Goal: Task Accomplishment & Management: Complete application form

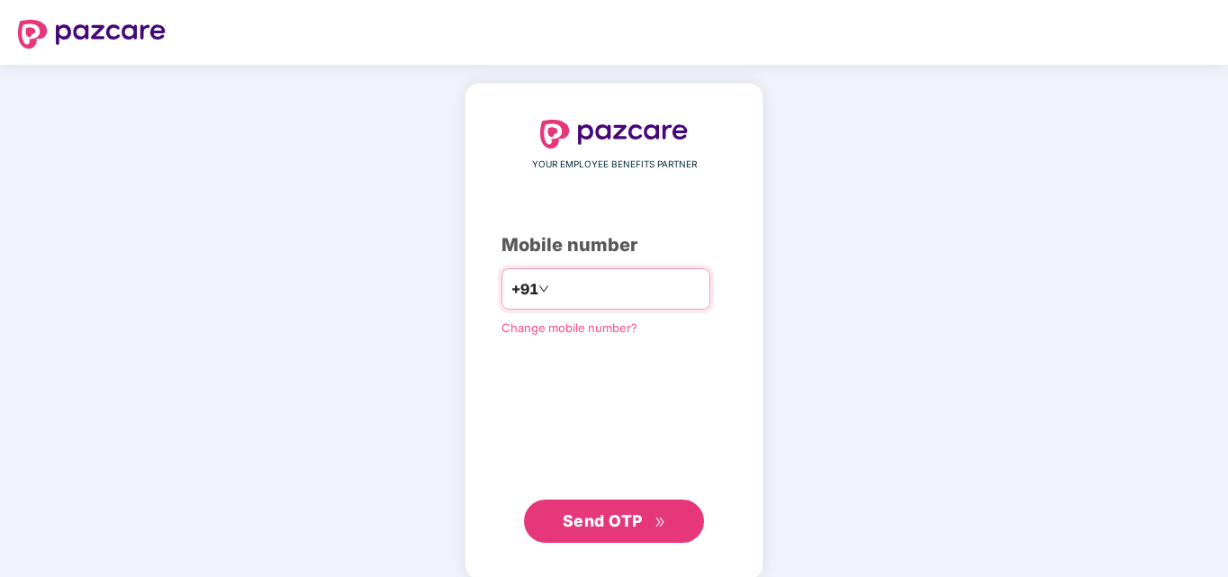
type input "**********"
click at [678, 516] on button "Send OTP" at bounding box center [614, 521] width 180 height 43
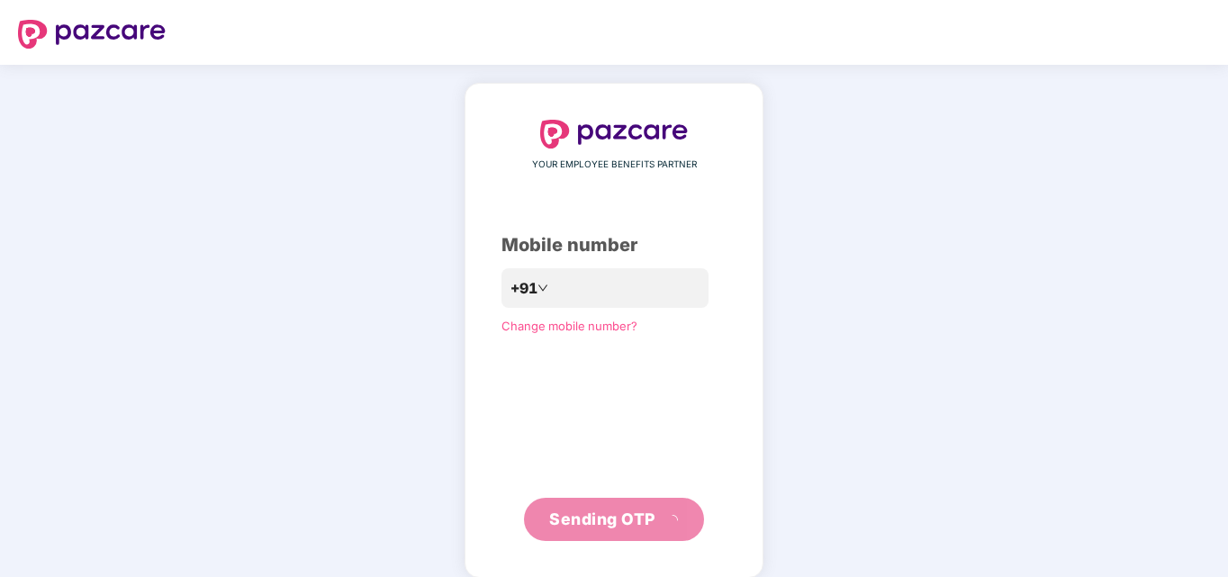
click at [835, 315] on div "**********" at bounding box center [614, 330] width 1228 height 531
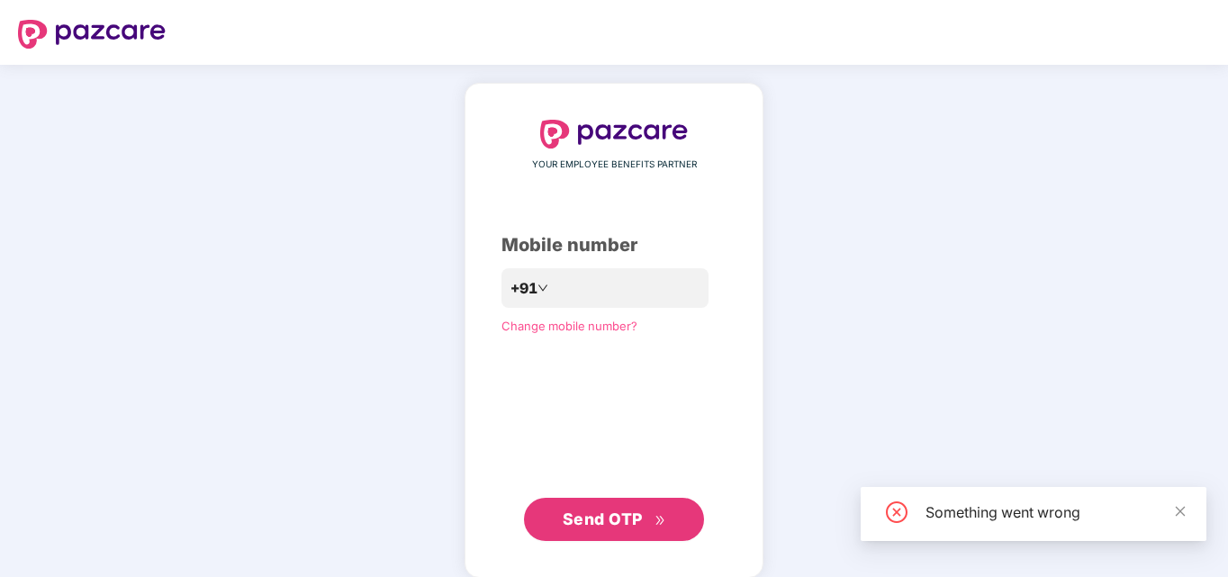
click at [826, 451] on div "**********" at bounding box center [614, 330] width 1228 height 531
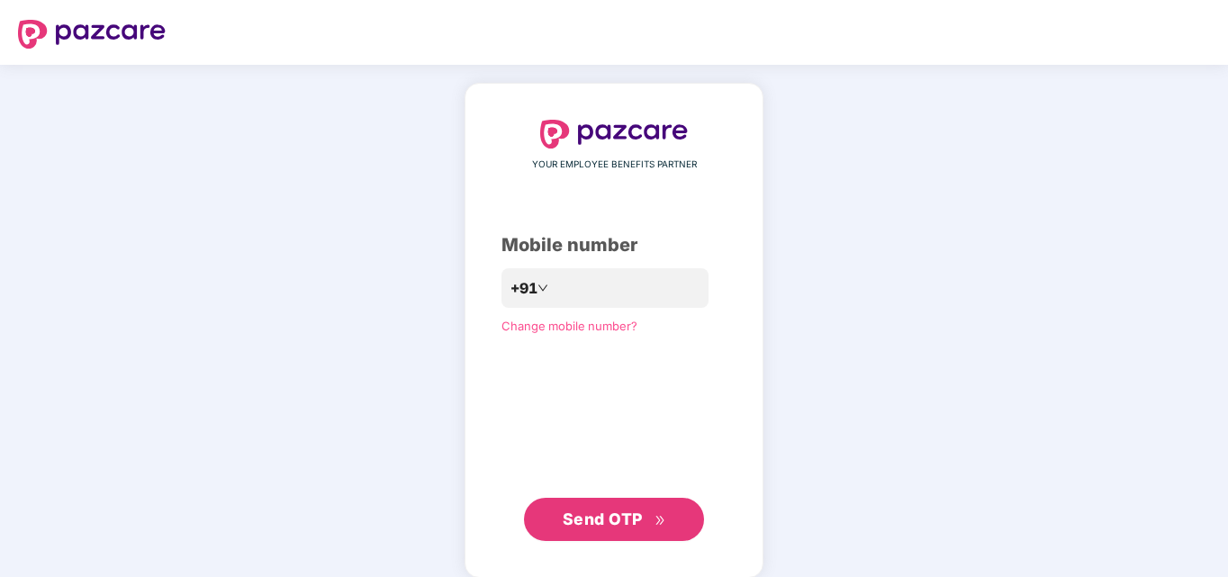
click at [856, 258] on div "**********" at bounding box center [614, 330] width 1228 height 531
click at [894, 138] on div "**********" at bounding box center [614, 330] width 1228 height 531
drag, startPoint x: 1052, startPoint y: 213, endPoint x: 1101, endPoint y: 167, distance: 67.5
click at [1101, 167] on div "**********" at bounding box center [614, 330] width 1228 height 531
click at [259, 284] on div "**********" at bounding box center [614, 330] width 1228 height 531
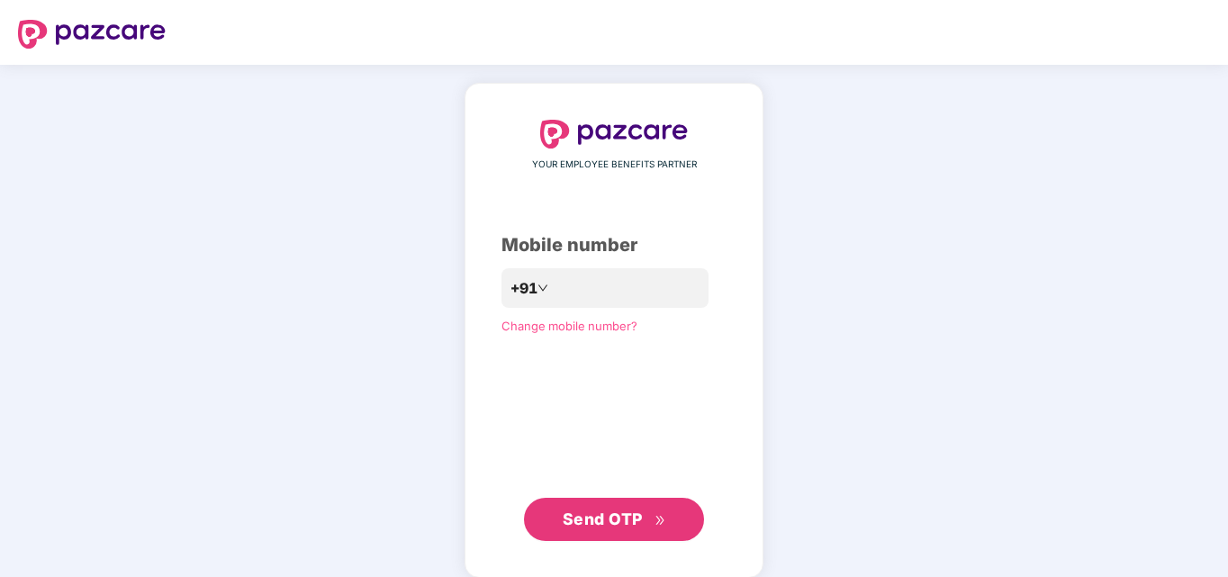
click at [626, 524] on span "Send OTP" at bounding box center [603, 519] width 80 height 19
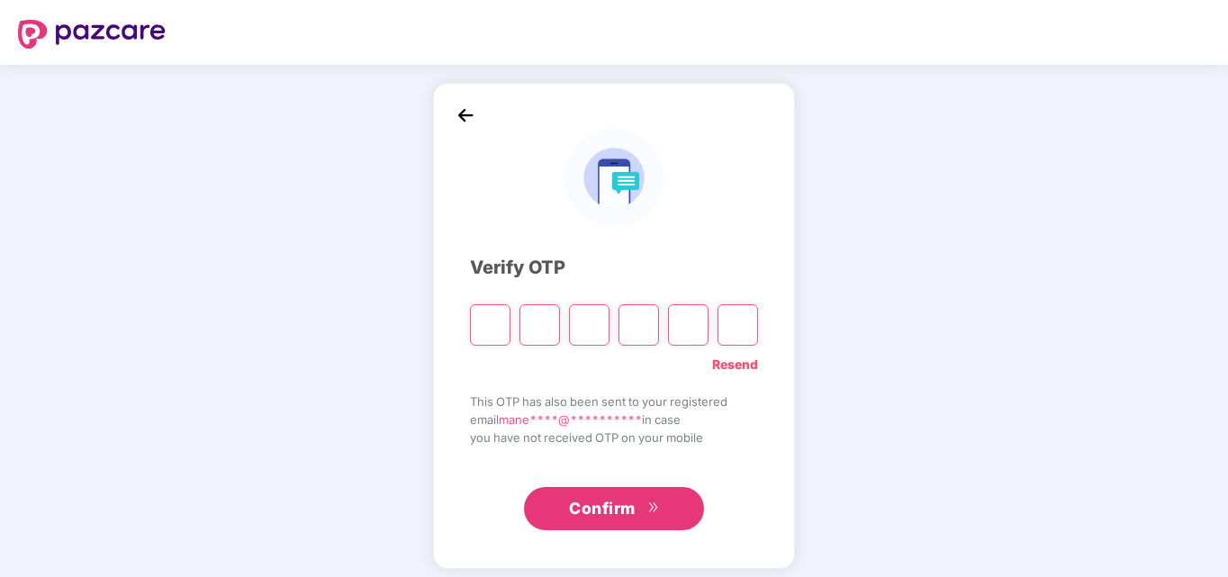
type input "*"
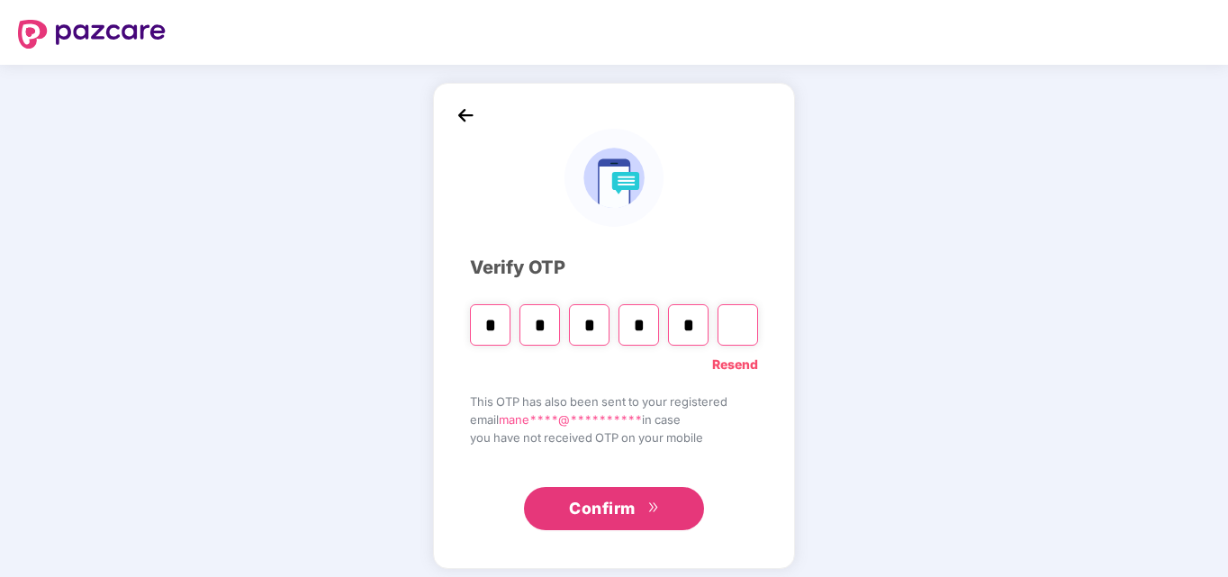
type input "*"
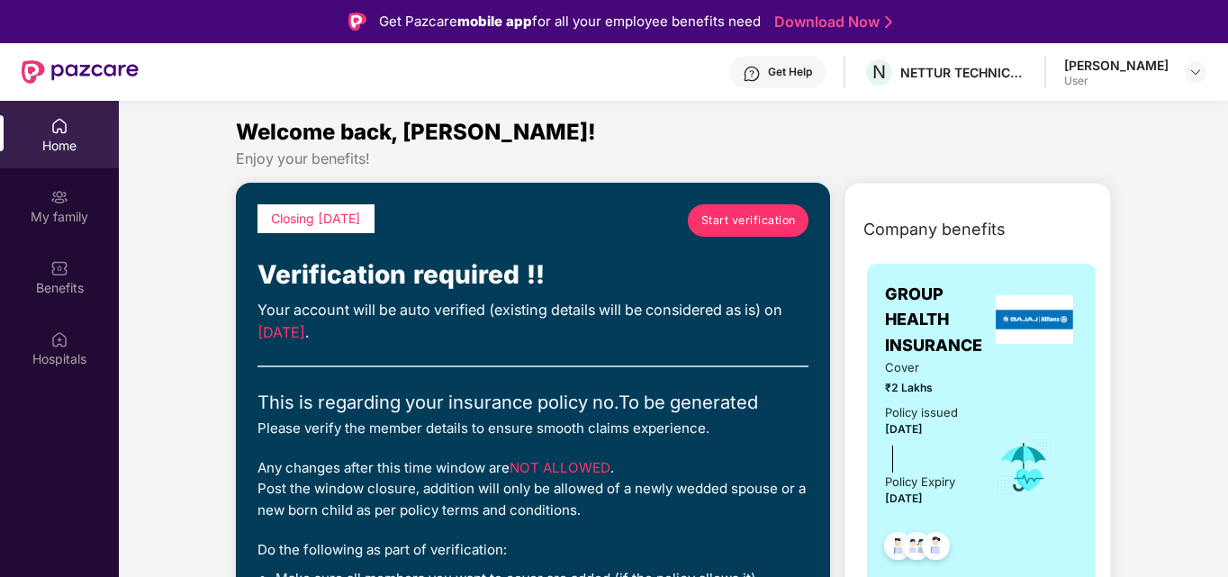
click at [760, 223] on span "Start verification" at bounding box center [749, 220] width 95 height 17
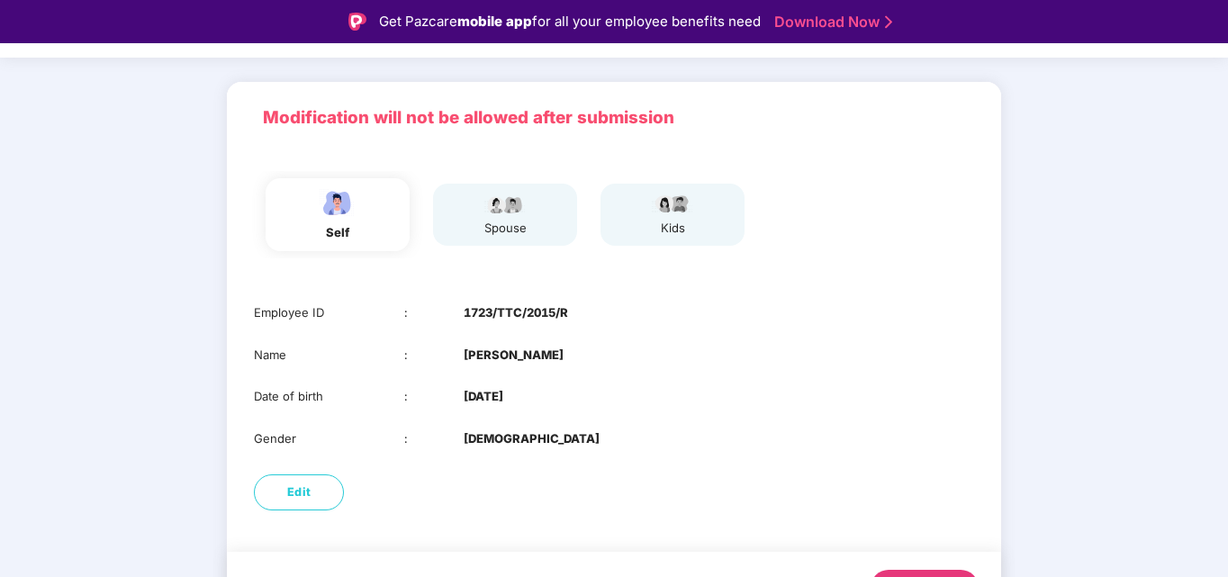
scroll to position [135, 0]
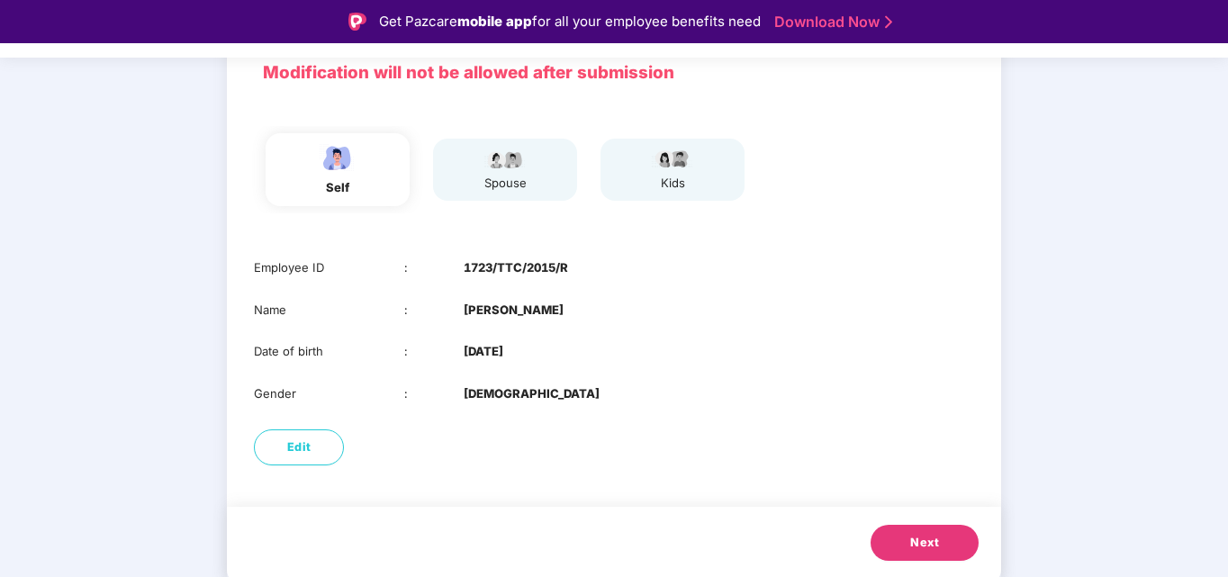
click at [897, 544] on button "Next" at bounding box center [925, 543] width 108 height 36
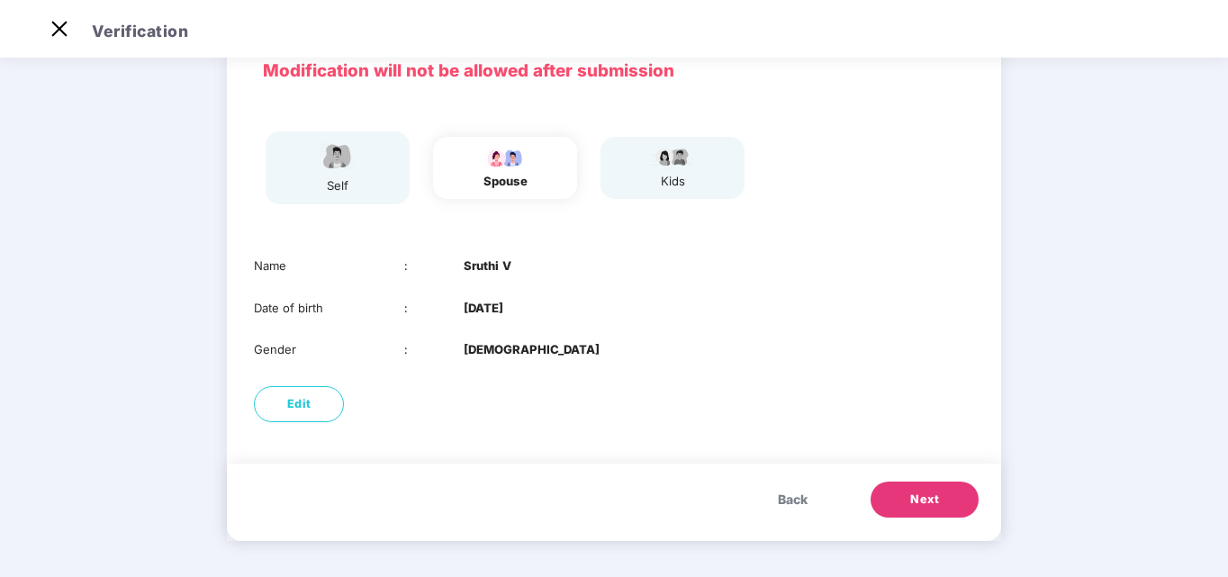
click at [921, 502] on span "Next" at bounding box center [925, 500] width 29 height 18
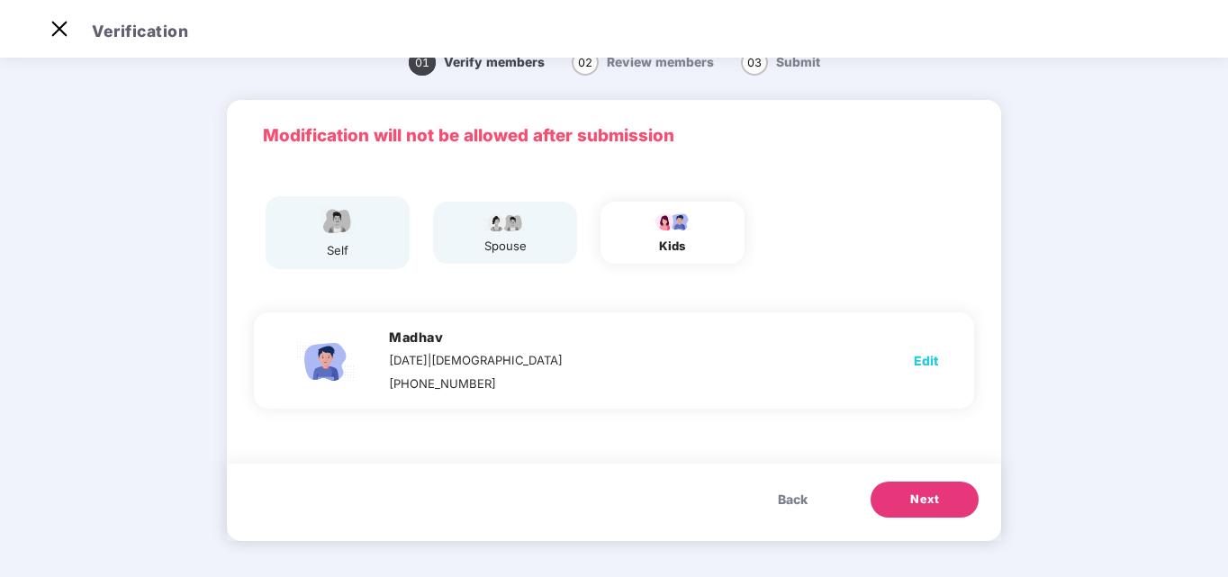
click at [783, 491] on span "Back" at bounding box center [793, 500] width 30 height 20
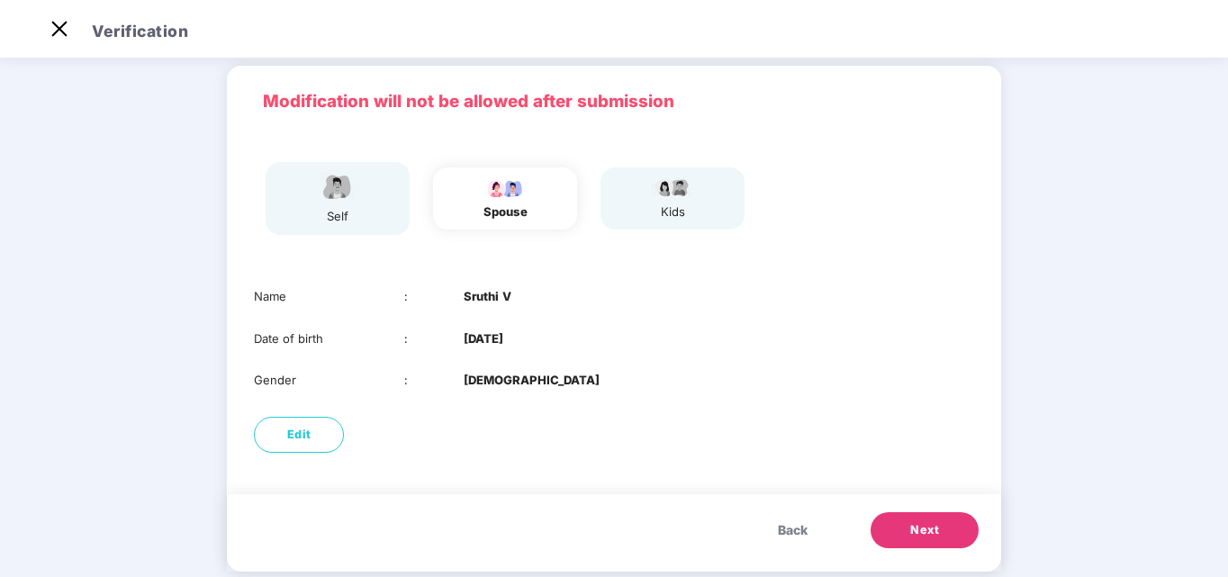
scroll to position [94, 0]
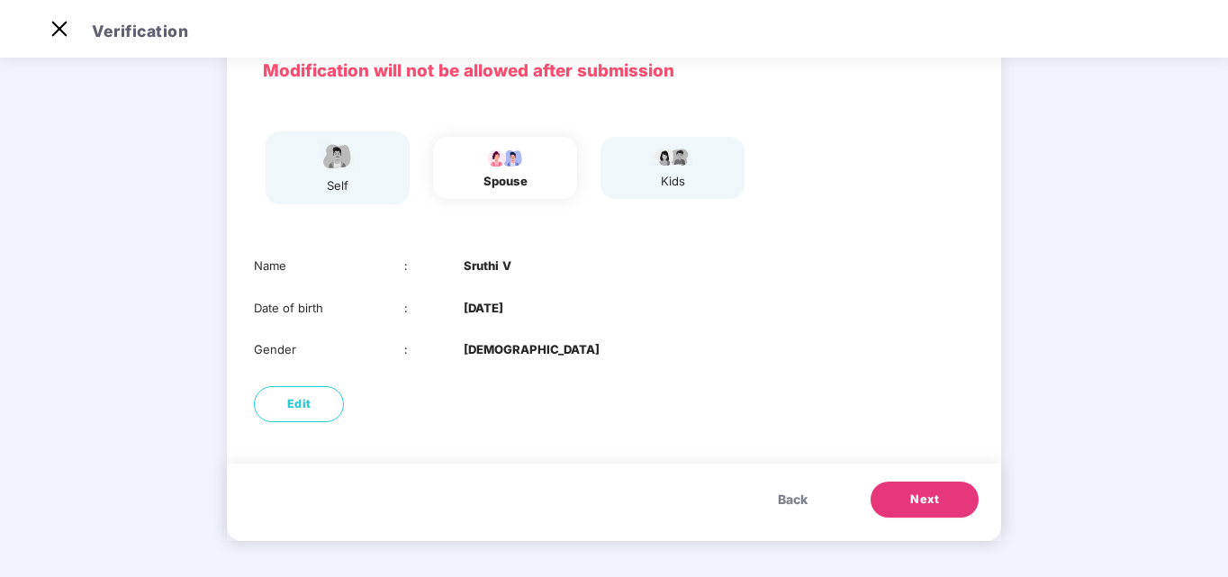
click at [934, 501] on span "Next" at bounding box center [925, 500] width 29 height 18
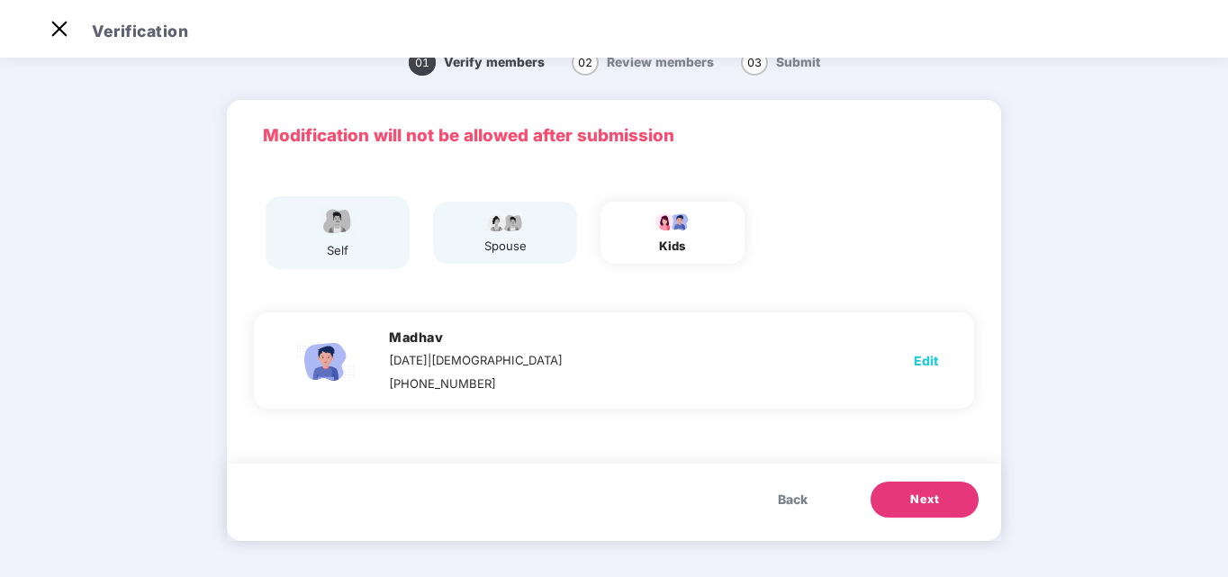
scroll to position [29, 0]
click at [934, 501] on span "Next" at bounding box center [925, 500] width 29 height 18
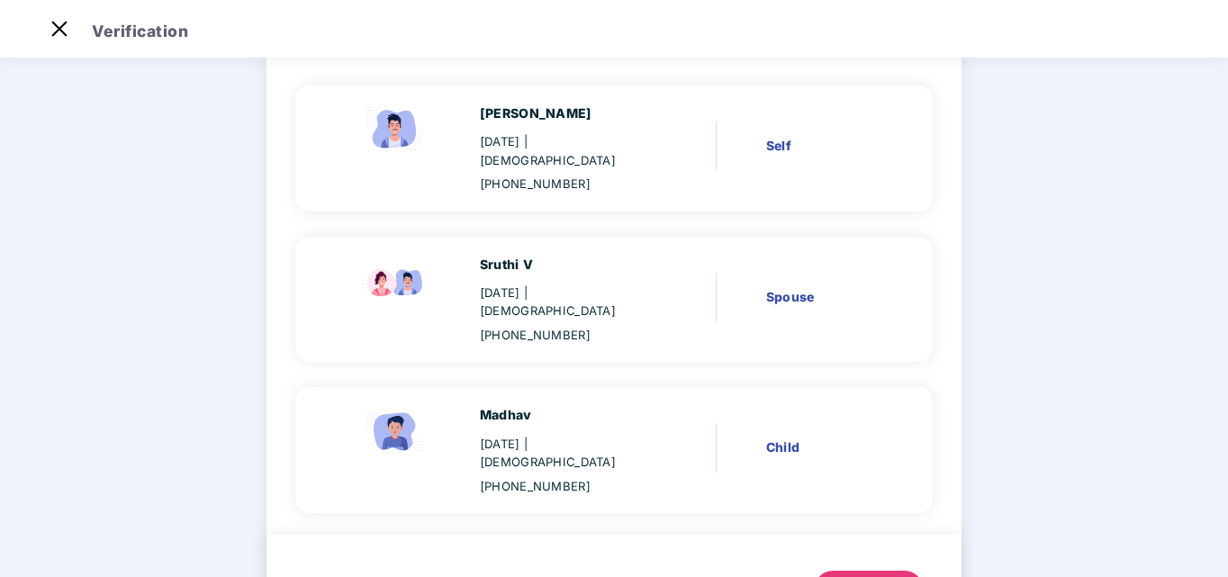
scroll to position [180, 0]
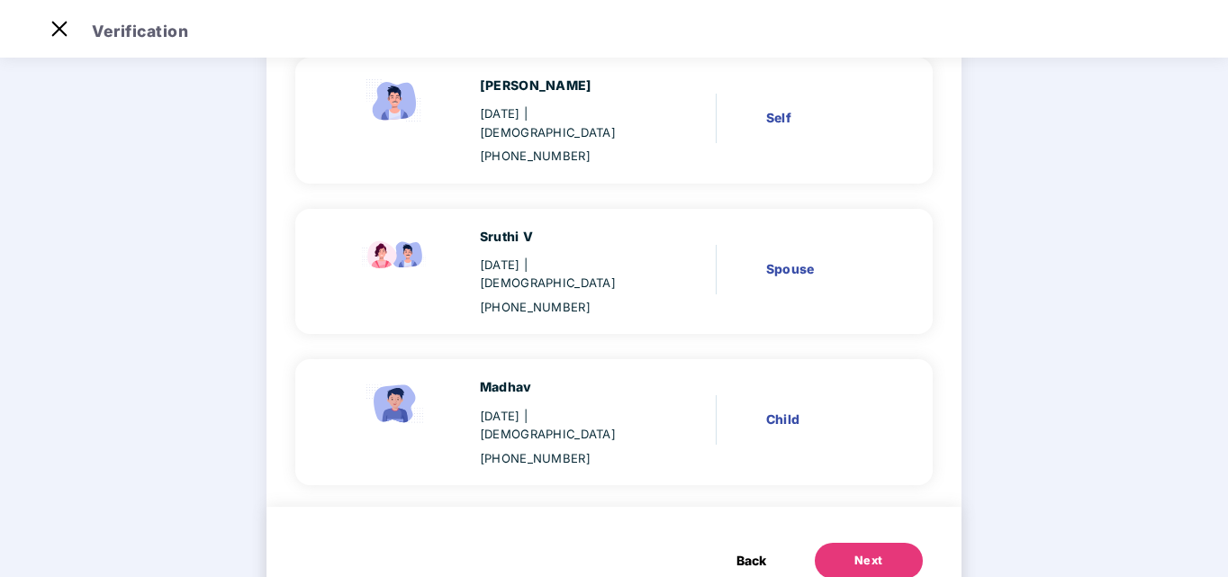
click at [857, 552] on div "Next" at bounding box center [869, 561] width 29 height 18
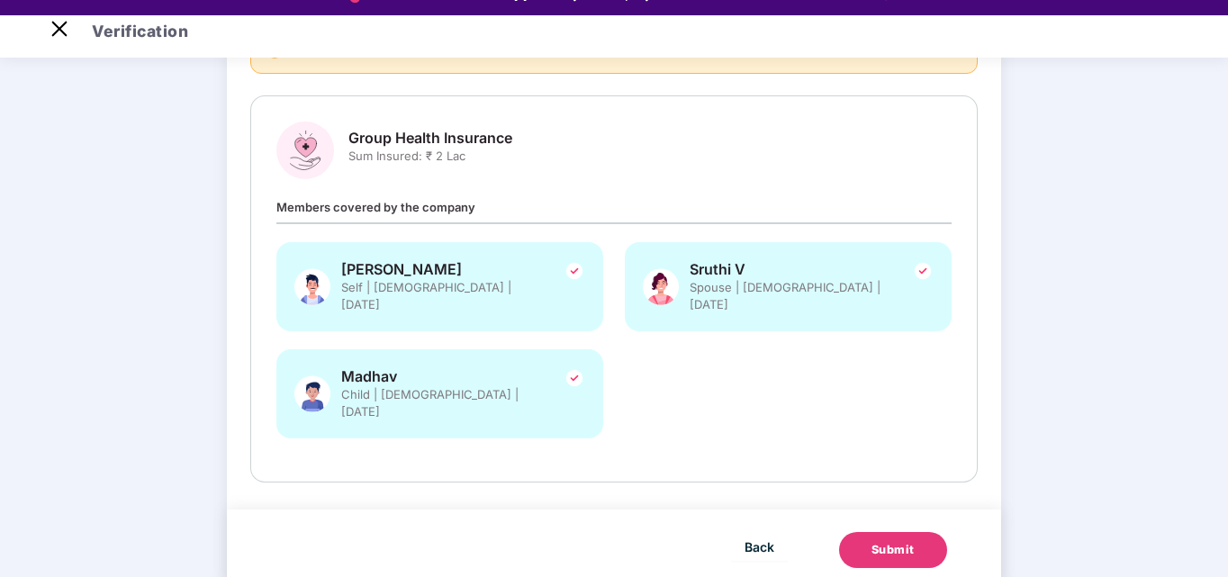
scroll to position [43, 0]
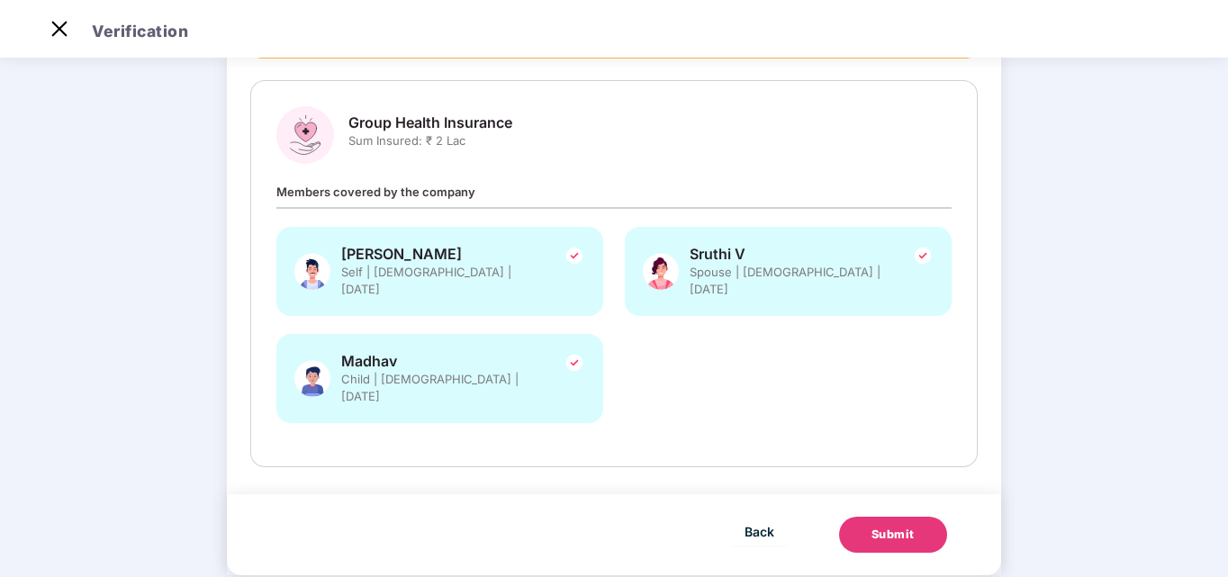
click at [905, 526] on div "Submit" at bounding box center [893, 535] width 43 height 18
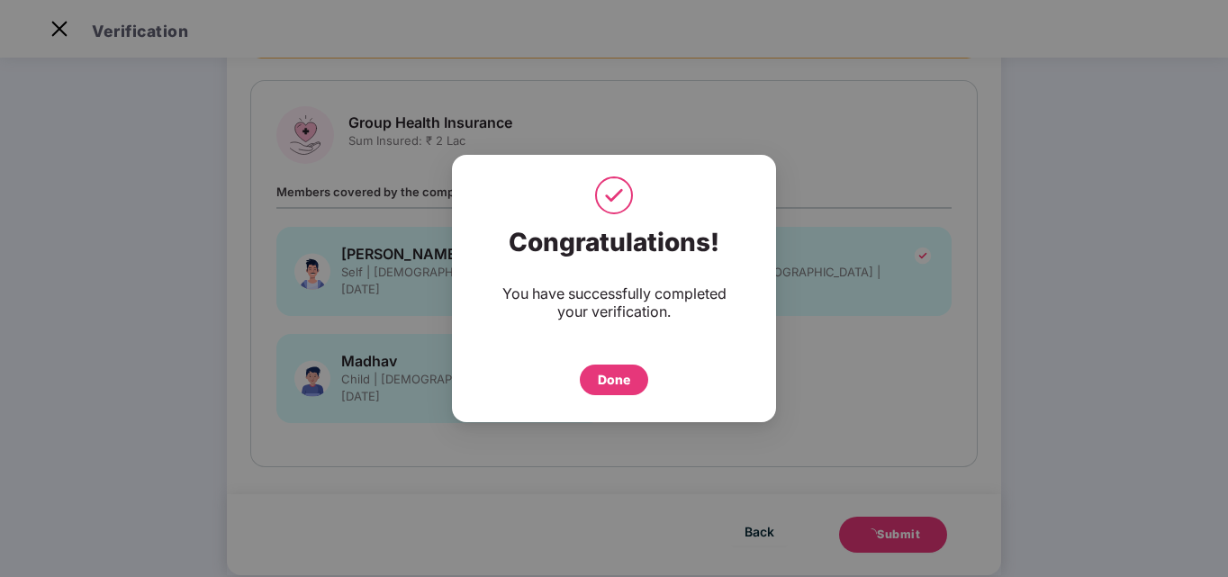
click at [619, 376] on div "Done" at bounding box center [614, 380] width 32 height 20
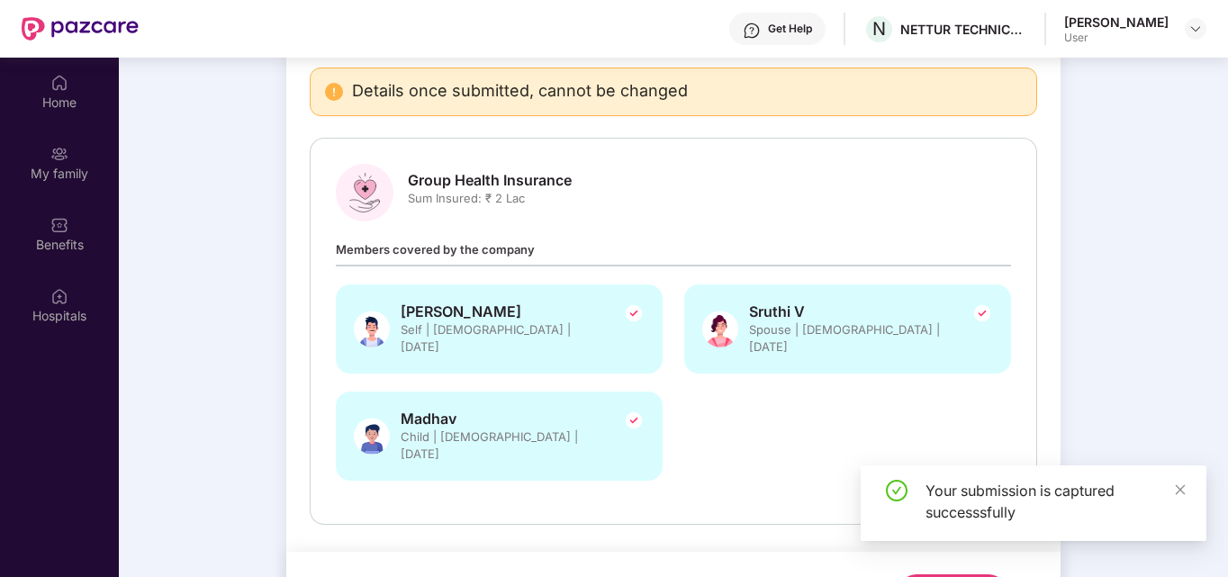
scroll to position [101, 0]
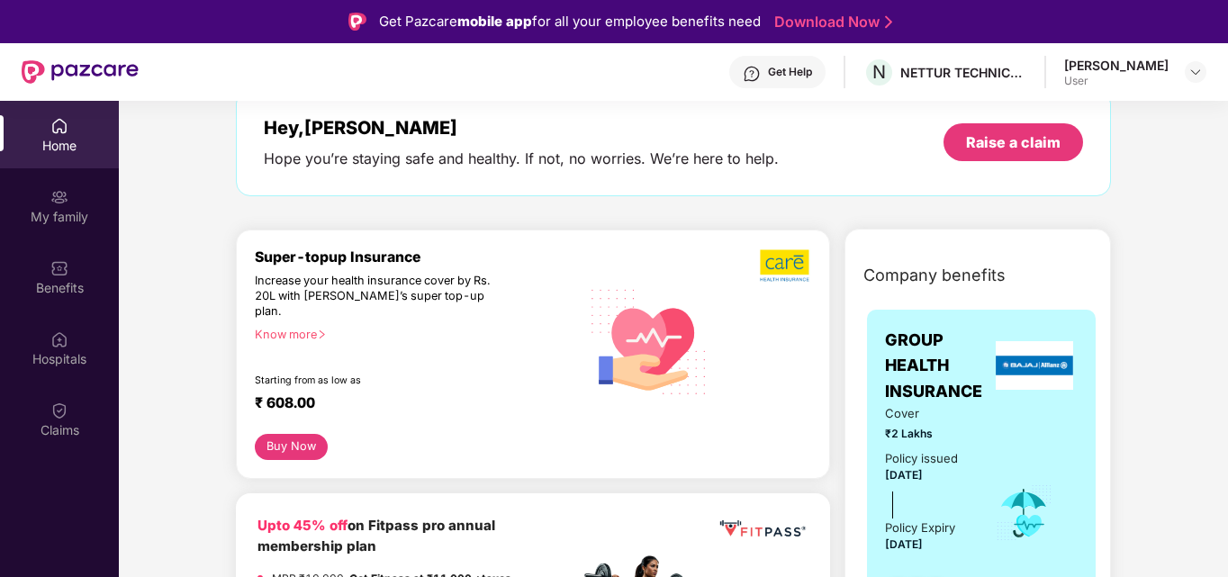
scroll to position [90, 0]
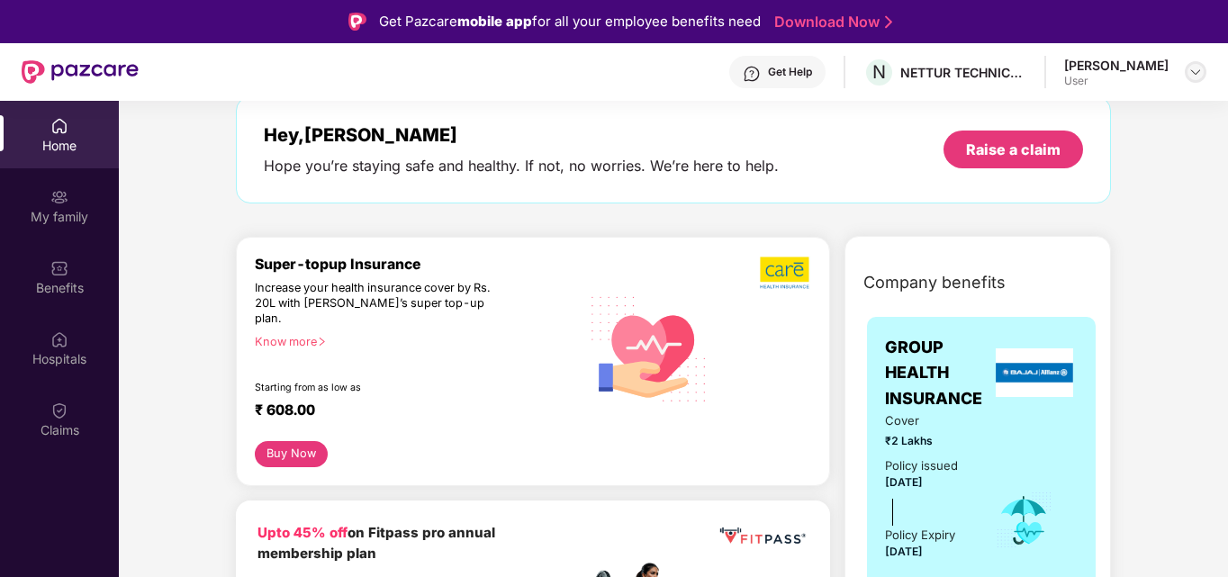
click at [1200, 68] on img at bounding box center [1196, 72] width 14 height 14
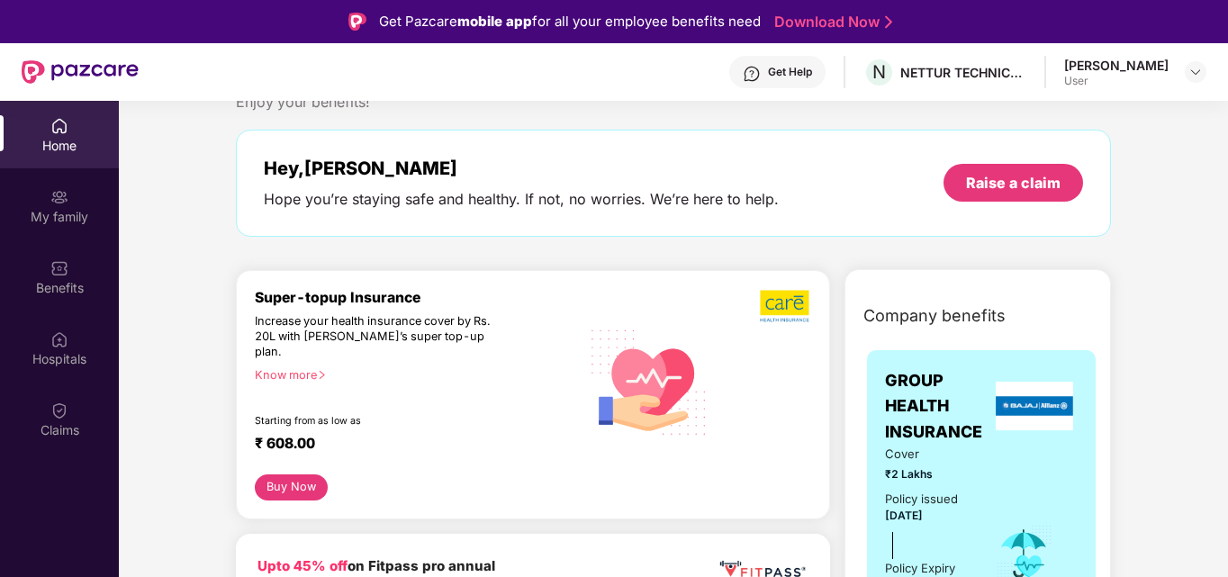
scroll to position [0, 0]
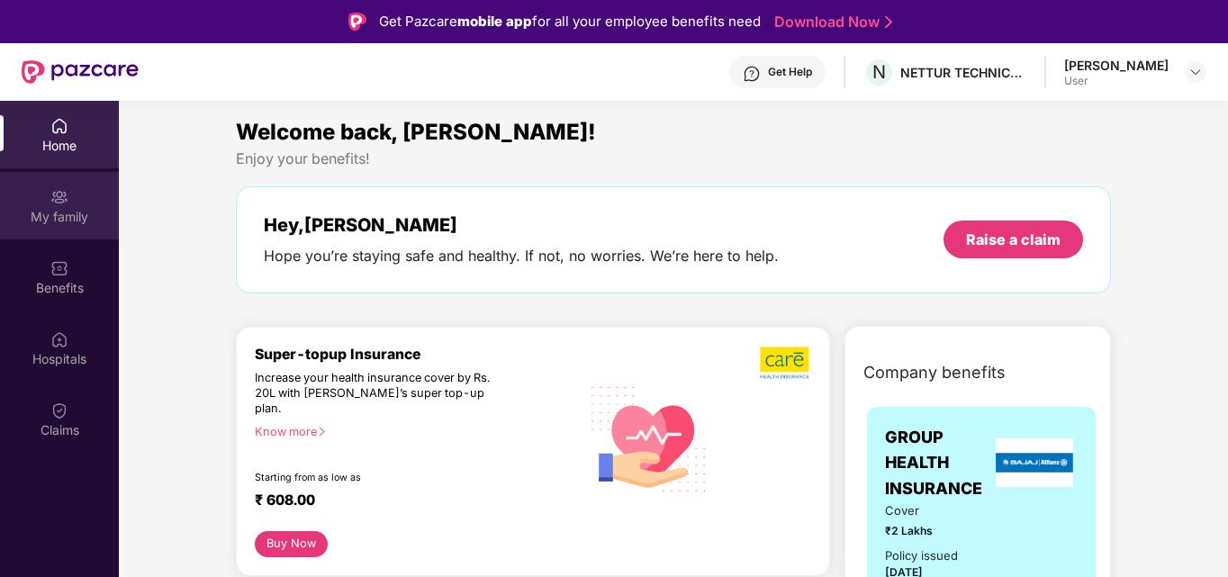
click at [68, 217] on div "My family" at bounding box center [59, 217] width 119 height 18
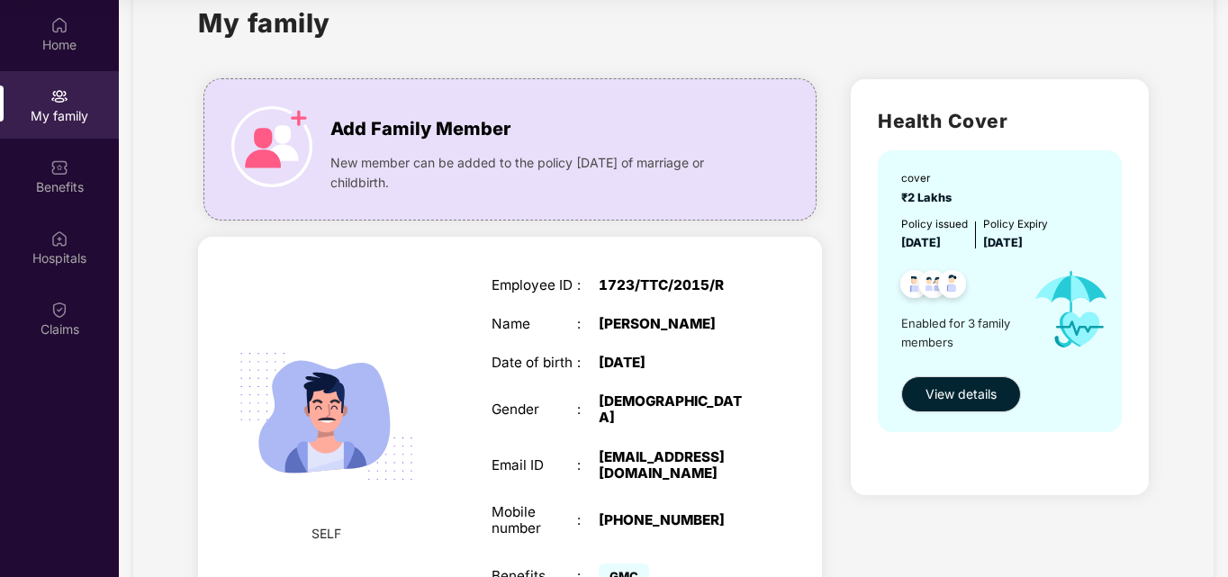
scroll to position [138, 0]
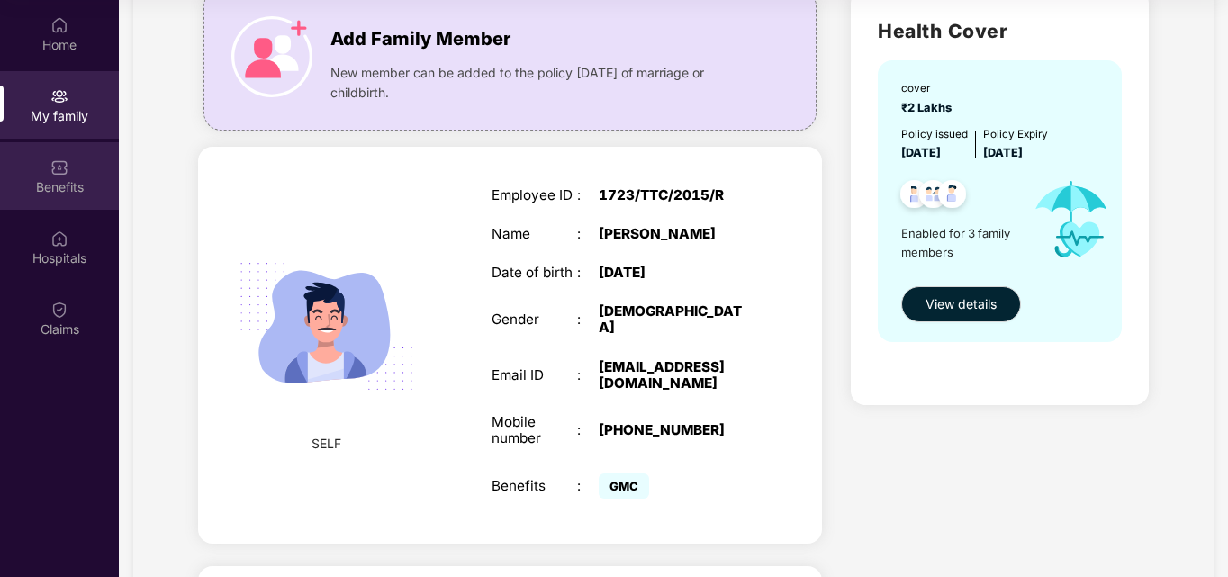
click at [40, 171] on div "Benefits" at bounding box center [59, 176] width 119 height 68
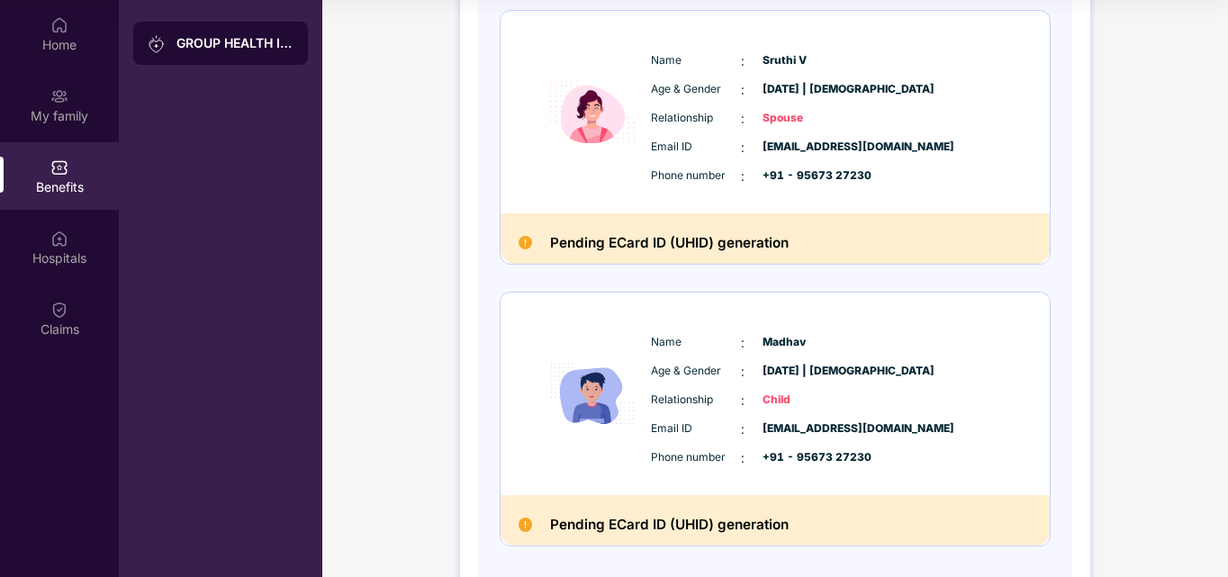
scroll to position [617, 0]
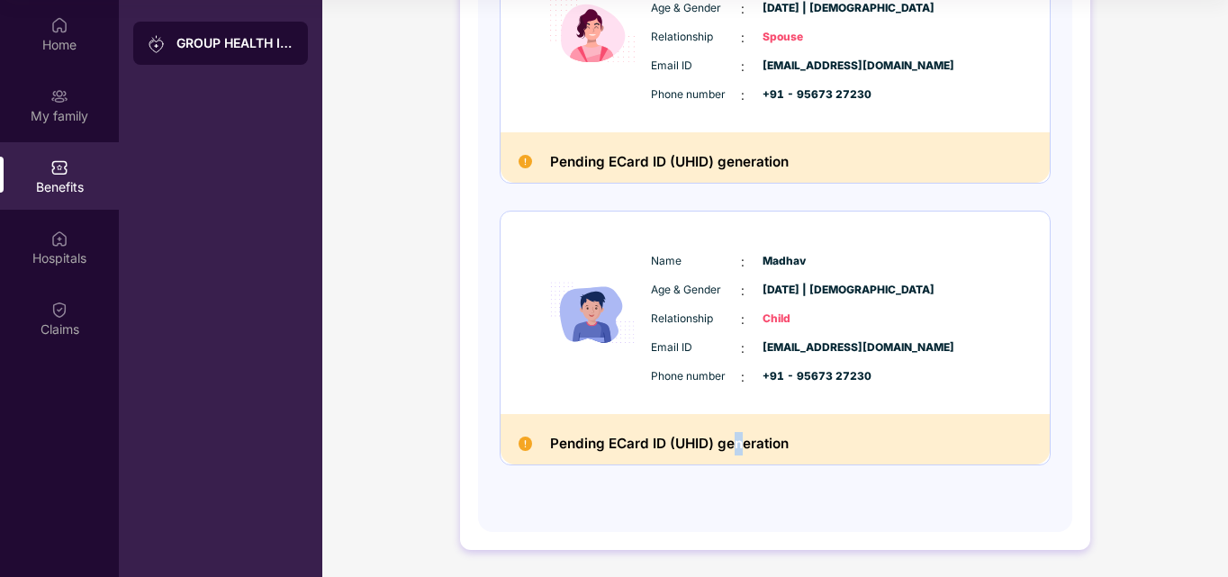
click at [739, 443] on h2 "Pending ECard ID (UHID) generation" at bounding box center [669, 443] width 239 height 23
click at [521, 444] on img at bounding box center [526, 444] width 14 height 14
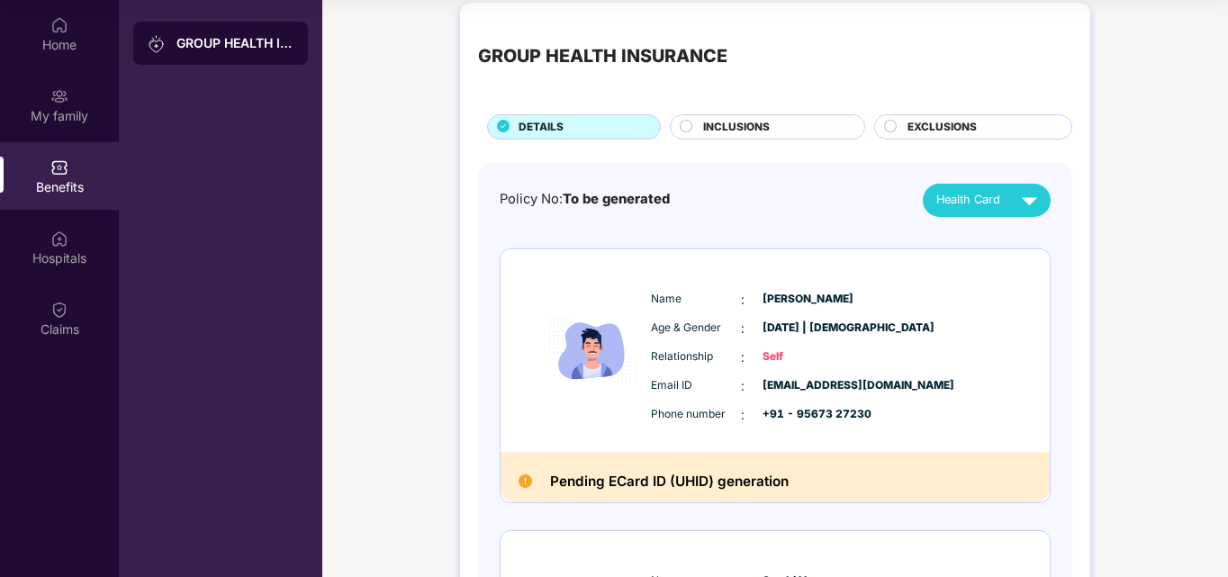
scroll to position [0, 0]
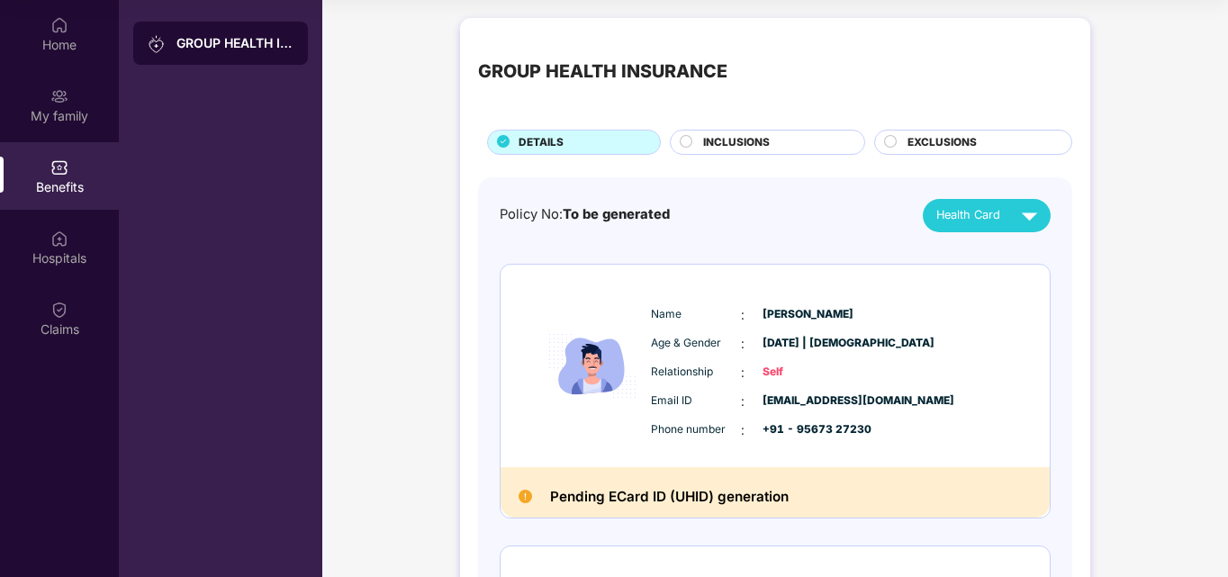
click at [744, 138] on span "INCLUSIONS" at bounding box center [736, 142] width 67 height 17
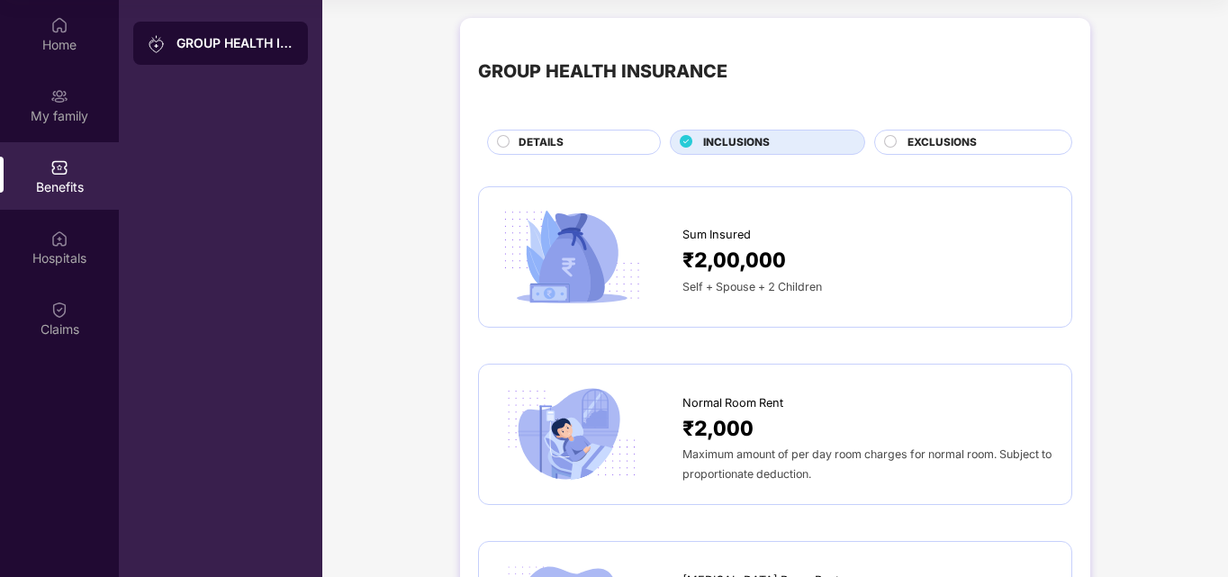
click at [981, 145] on div "EXCLUSIONS" at bounding box center [981, 144] width 164 height 20
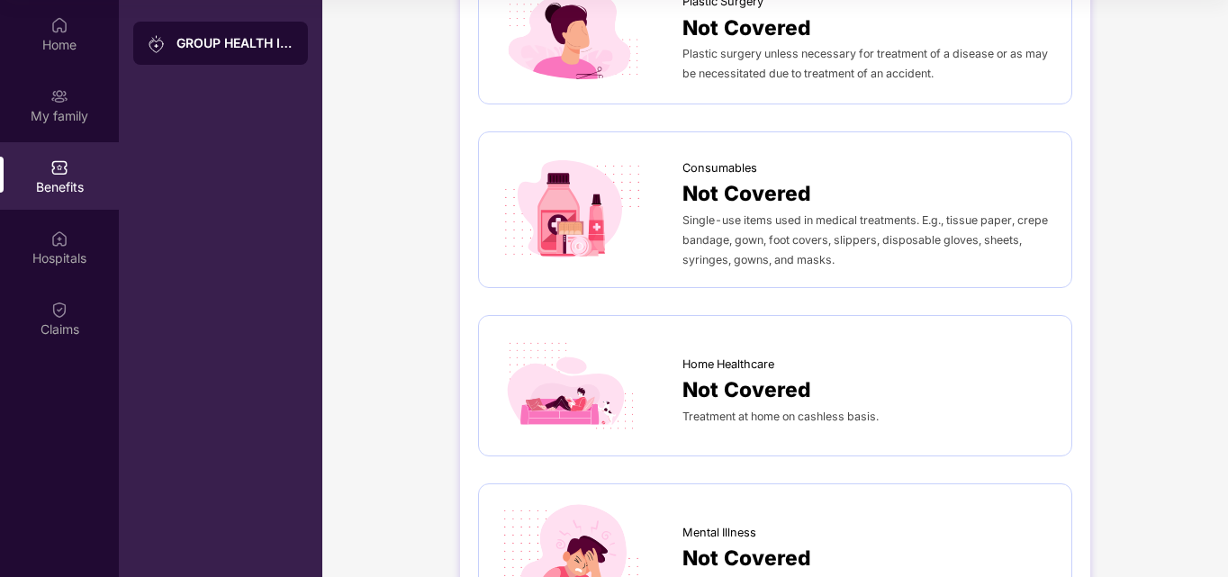
scroll to position [1525, 0]
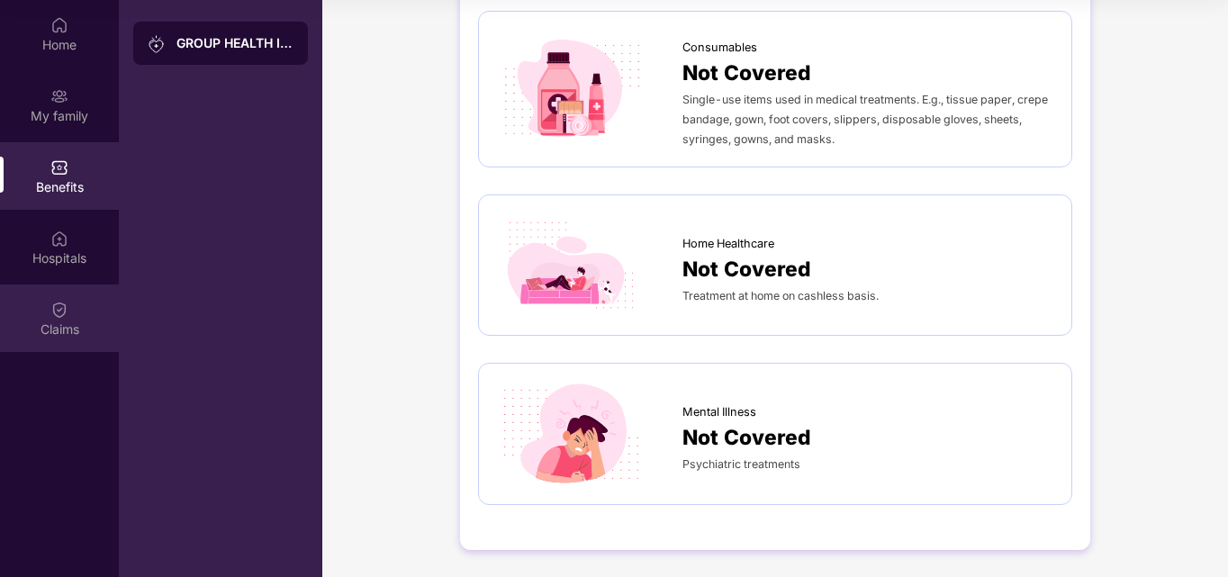
click at [44, 313] on div "Claims" at bounding box center [59, 319] width 119 height 68
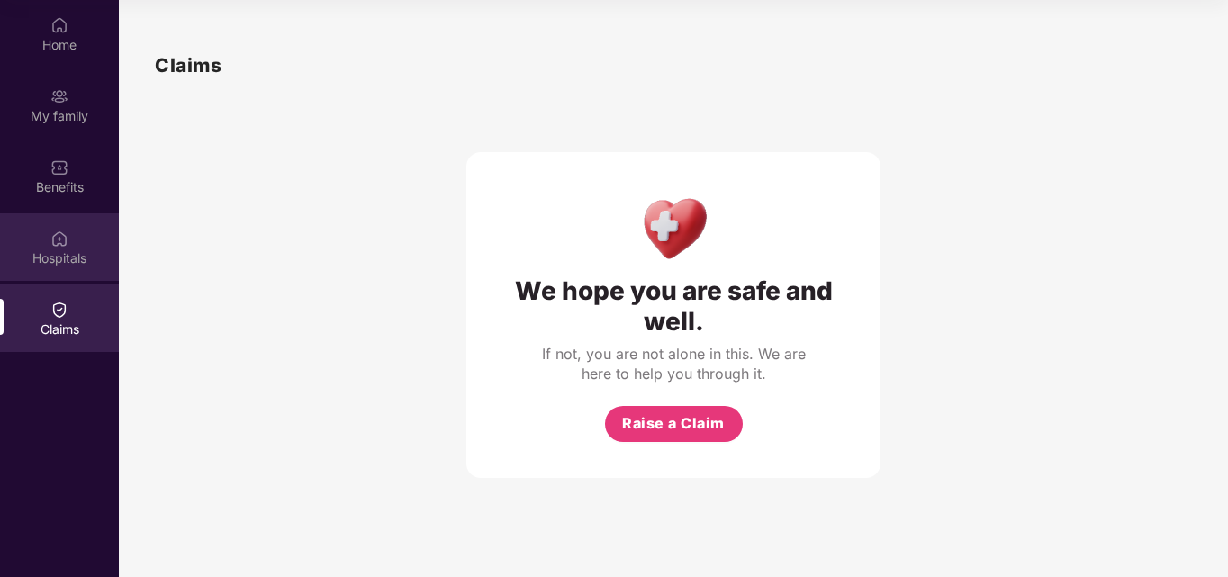
click at [64, 233] on img at bounding box center [59, 239] width 18 height 18
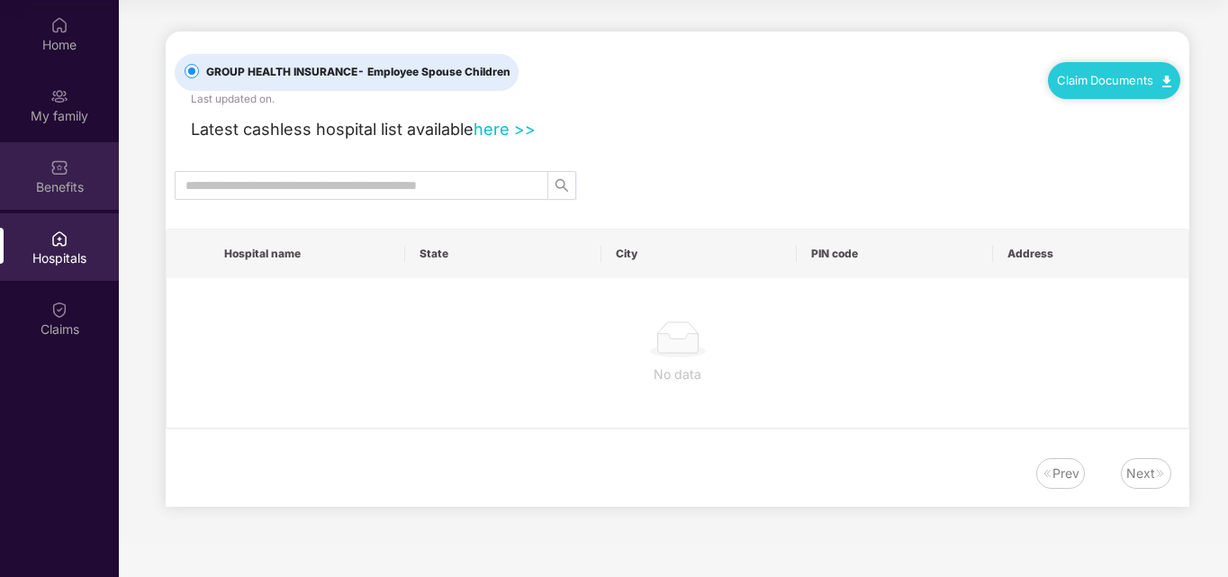
click at [58, 178] on div "Benefits" at bounding box center [59, 187] width 119 height 18
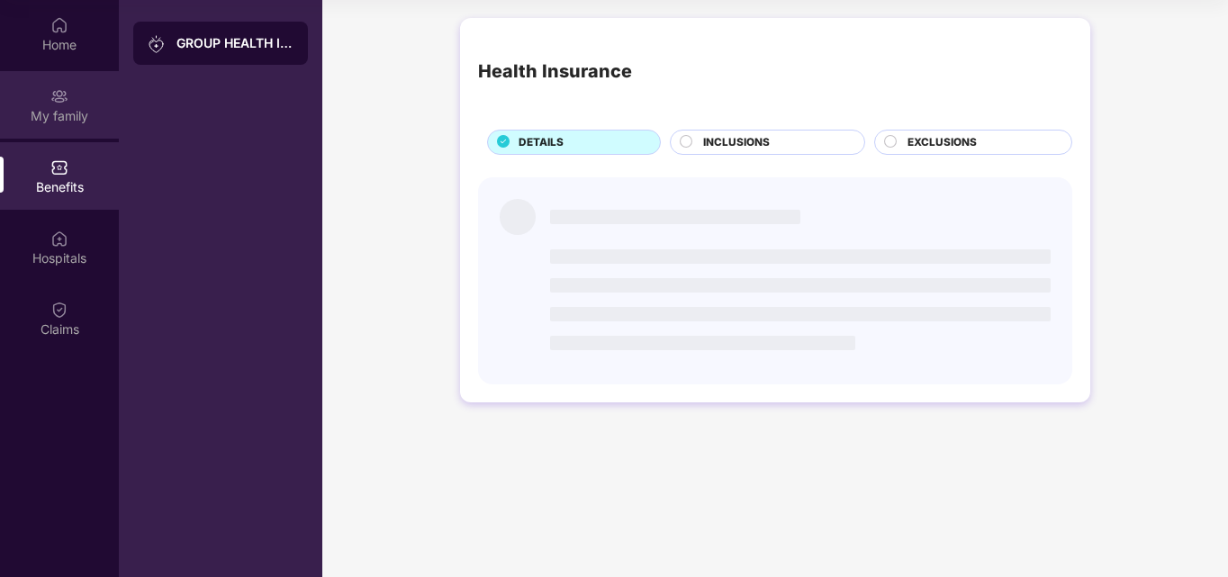
click at [54, 113] on div "My family" at bounding box center [59, 116] width 119 height 18
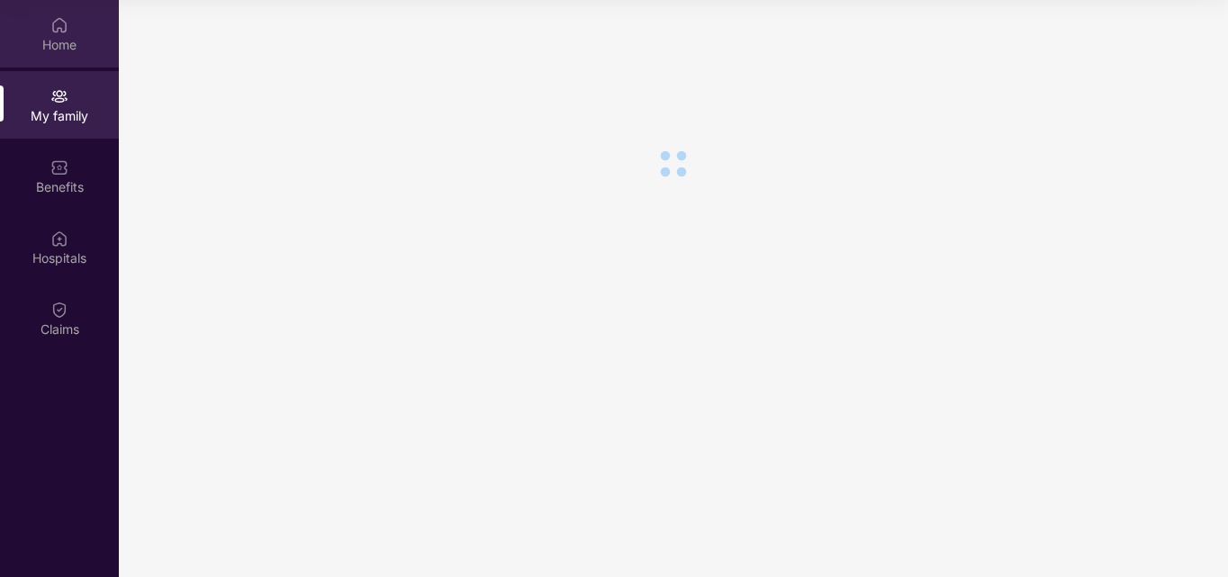
click at [68, 33] on div "Home" at bounding box center [59, 34] width 119 height 68
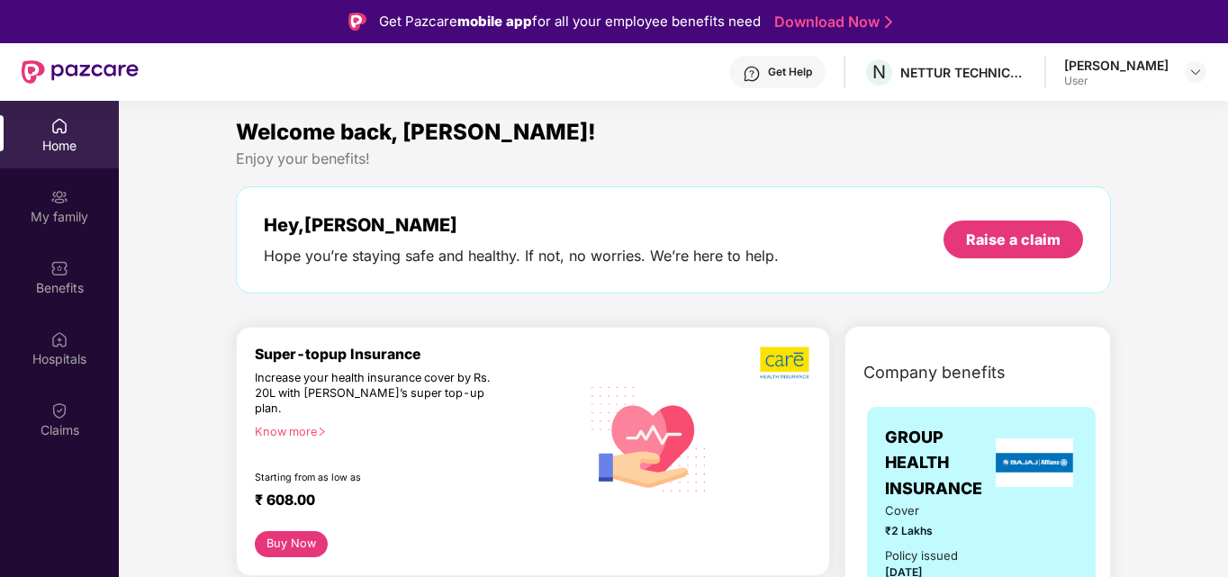
click at [811, 22] on link "Download Now" at bounding box center [831, 22] width 113 height 19
